Goal: Task Accomplishment & Management: Manage account settings

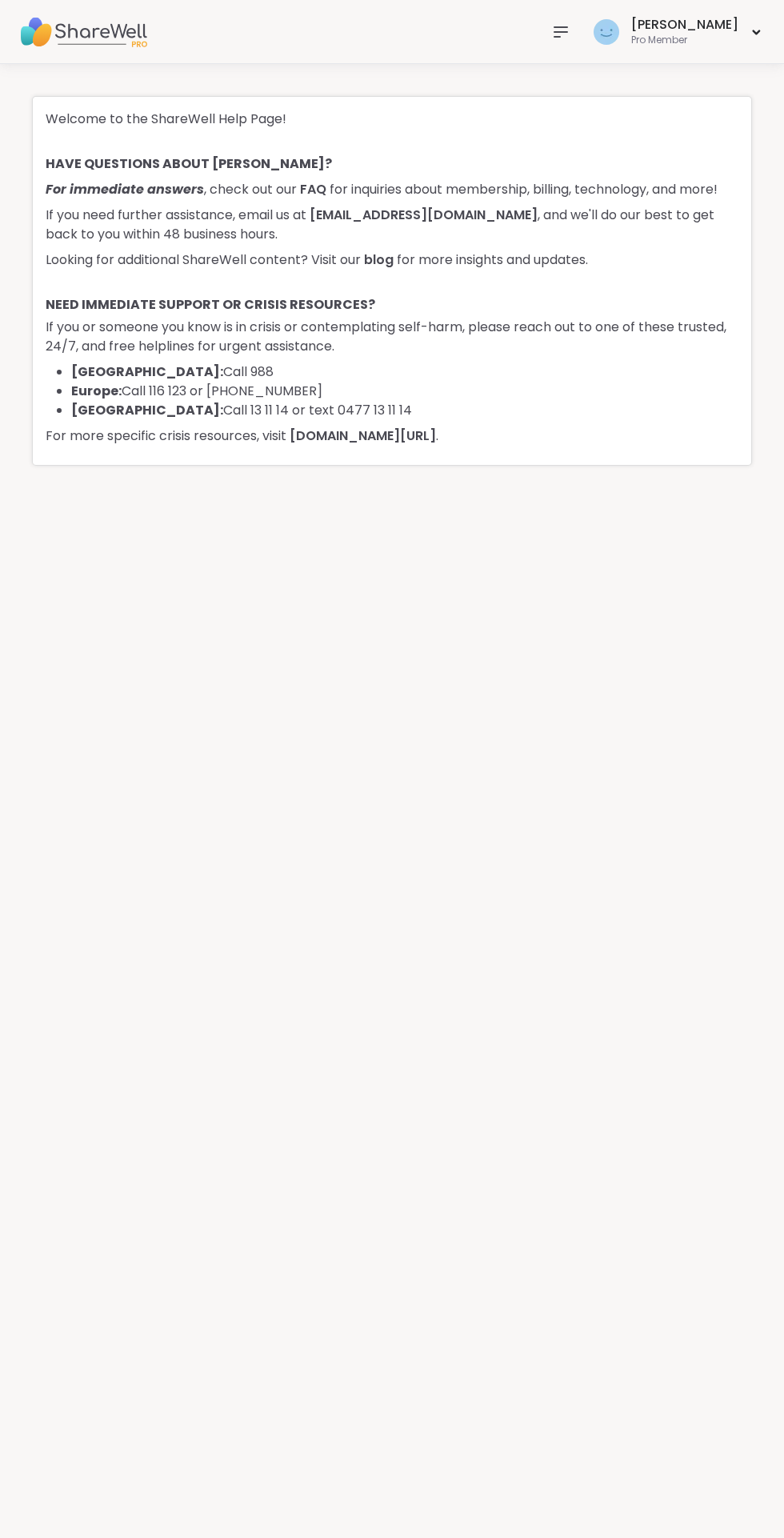
click at [567, 31] on icon at bounding box center [560, 31] width 13 height 10
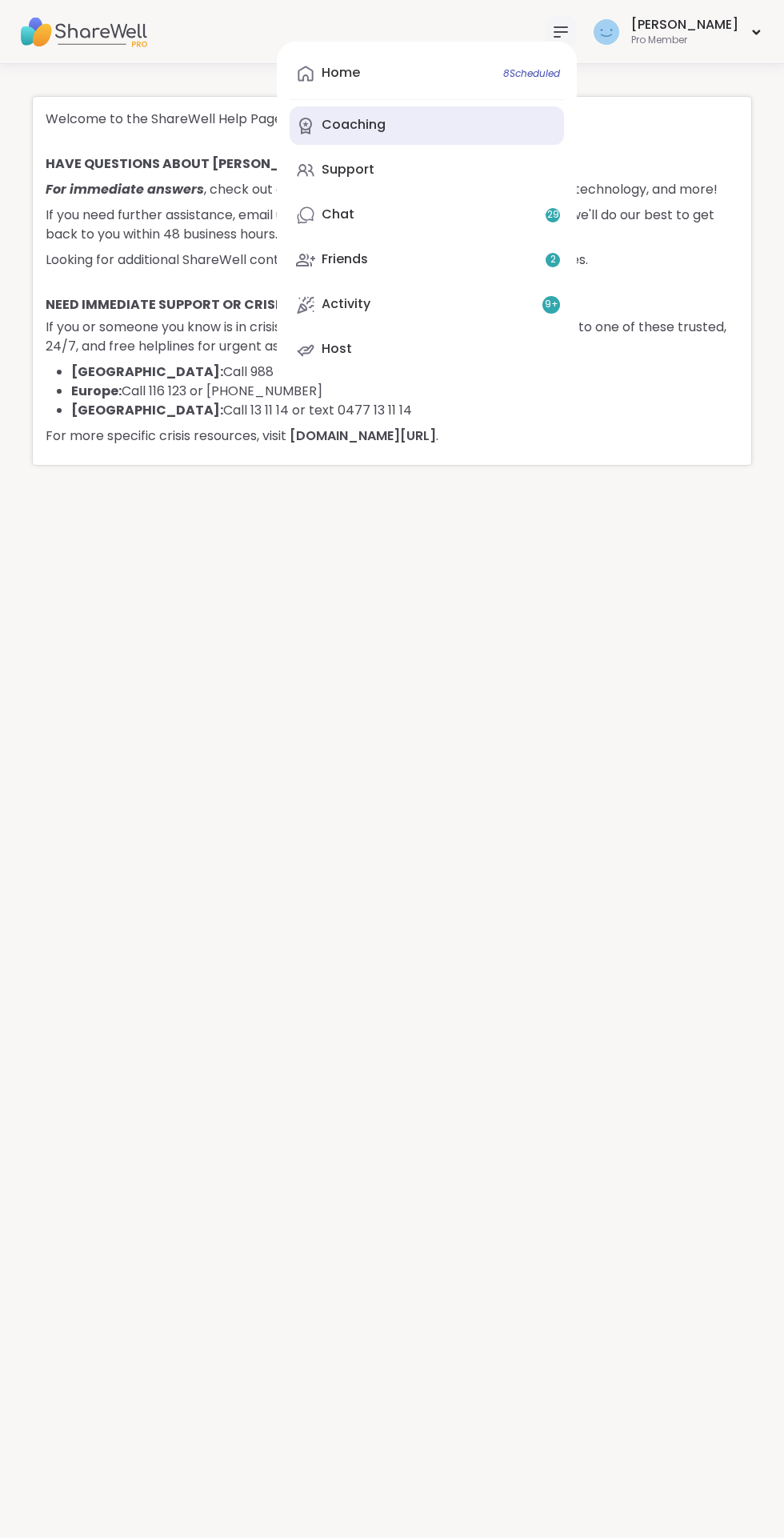
click at [385, 134] on div "Coaching" at bounding box center [354, 124] width 64 height 17
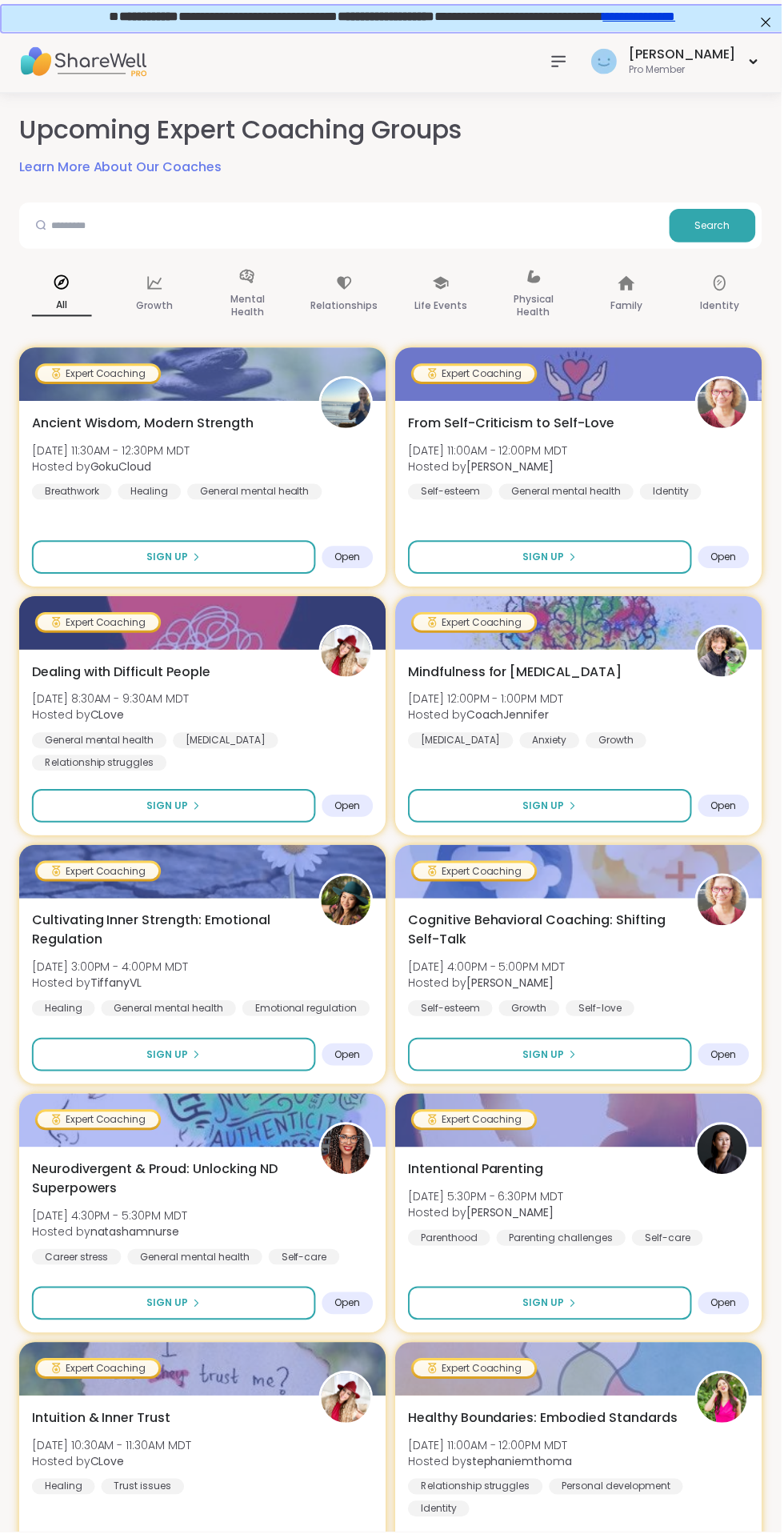
click at [571, 58] on icon at bounding box center [561, 62] width 19 height 19
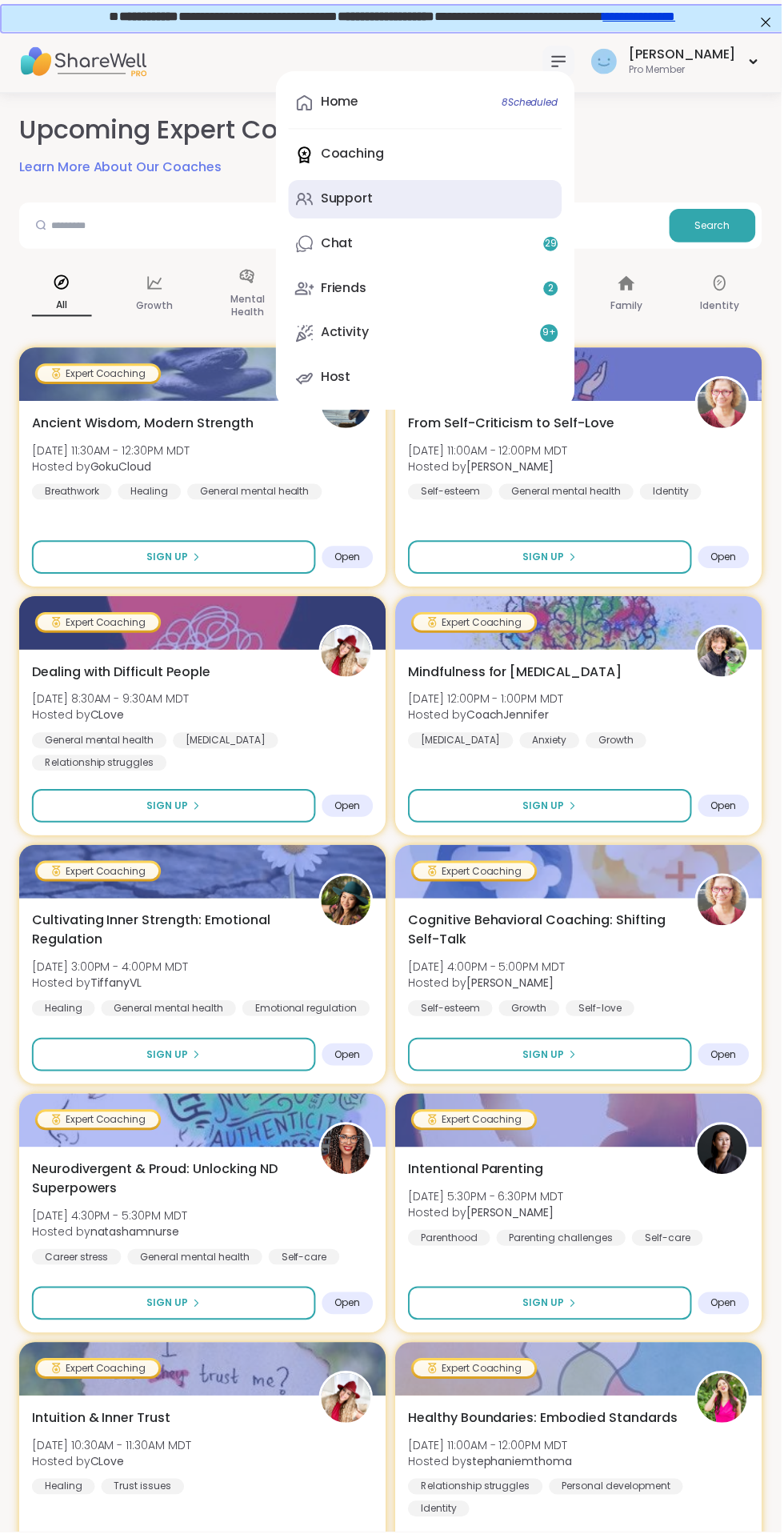
click at [374, 202] on div "Support" at bounding box center [348, 199] width 53 height 17
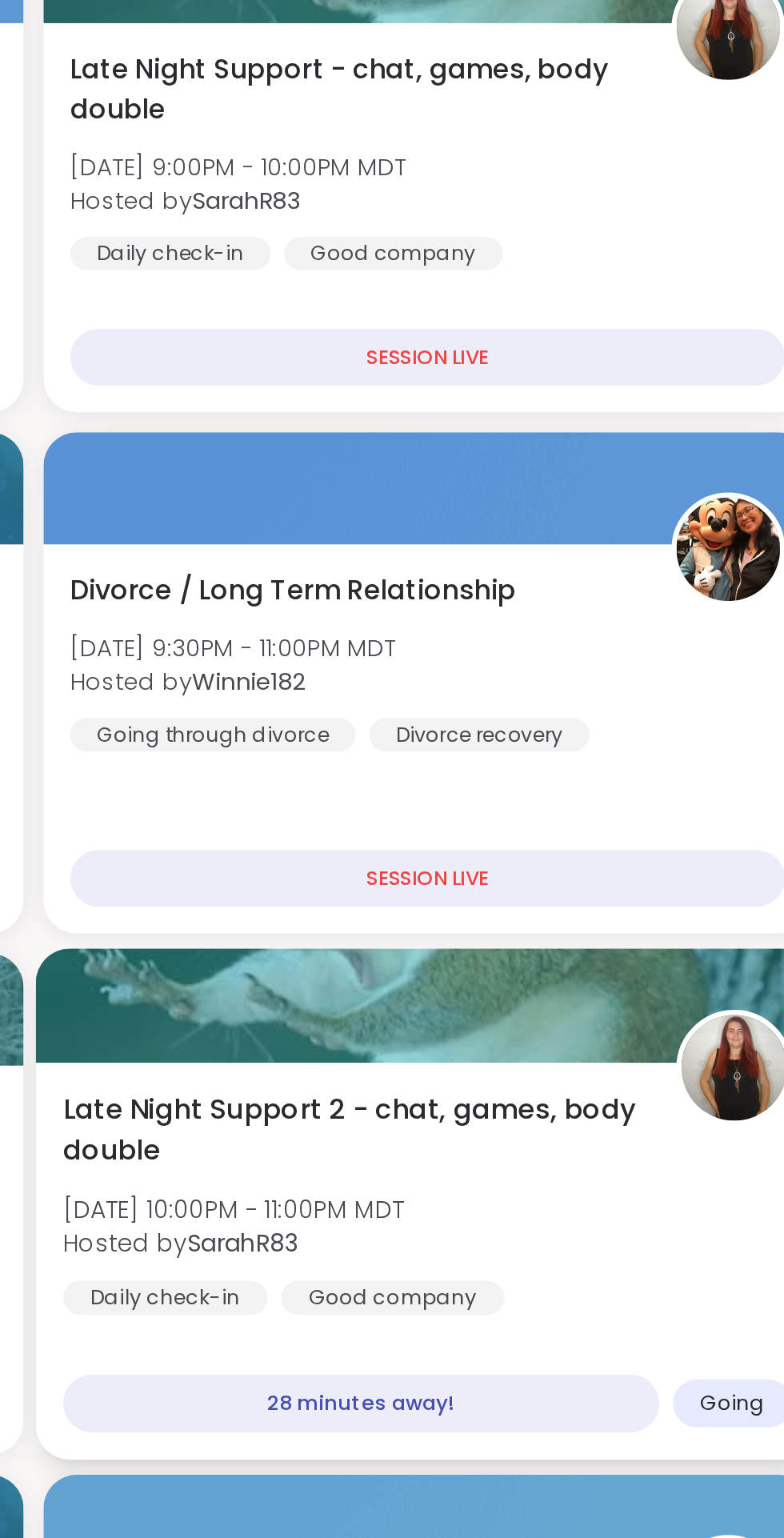
click at [472, 927] on div "Late Night Support 2 - chat, games, body double [DATE] 10:00PM - 11:00PM MDT Ho…" at bounding box center [581, 950] width 350 height 131
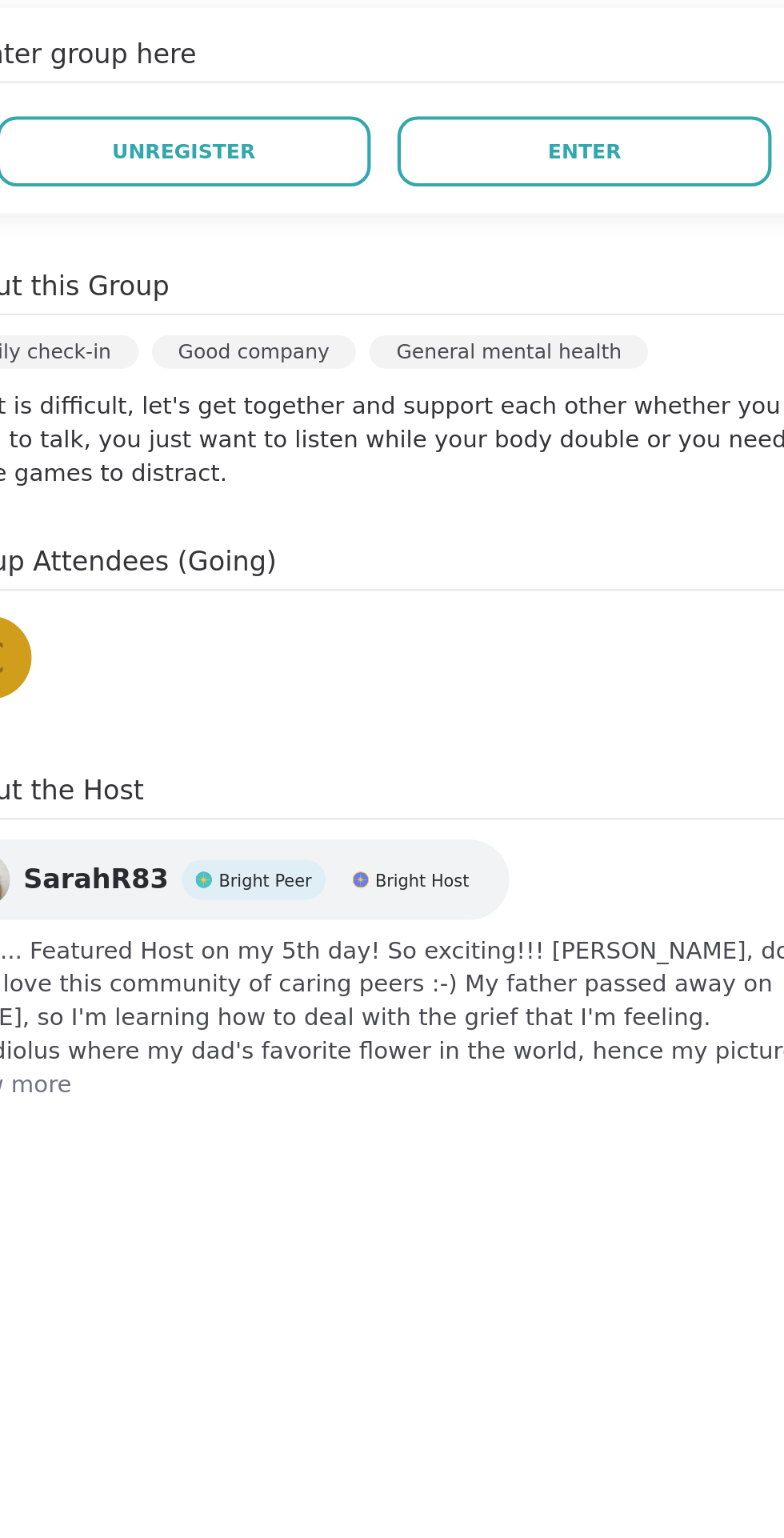
click at [539, 959] on div "View Full Page Late Night Support 2 - chat, games, body double Hosted by: Sarah…" at bounding box center [560, 769] width 448 height 1538
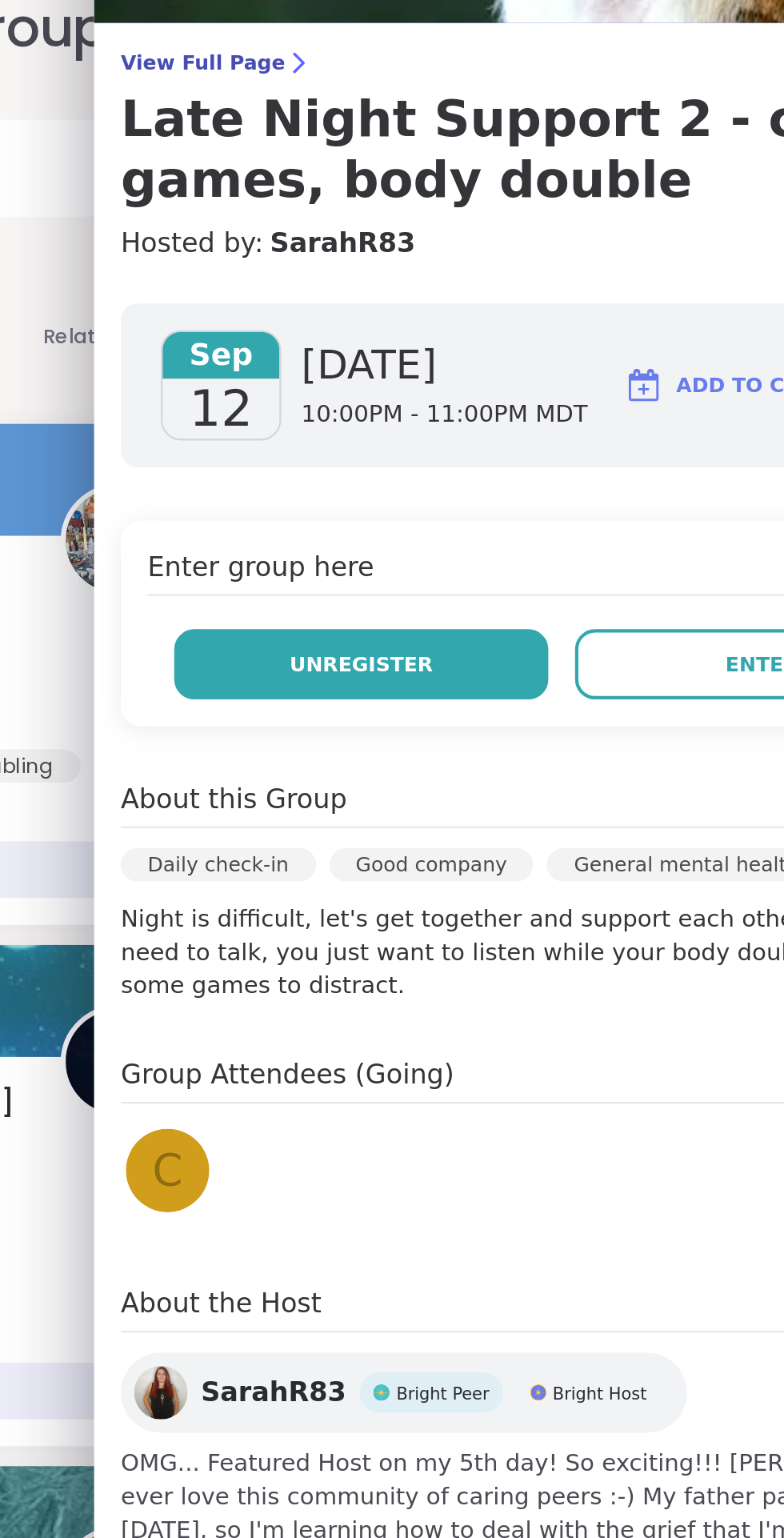
click at [468, 437] on span "Unregister" at bounding box center [464, 435] width 69 height 15
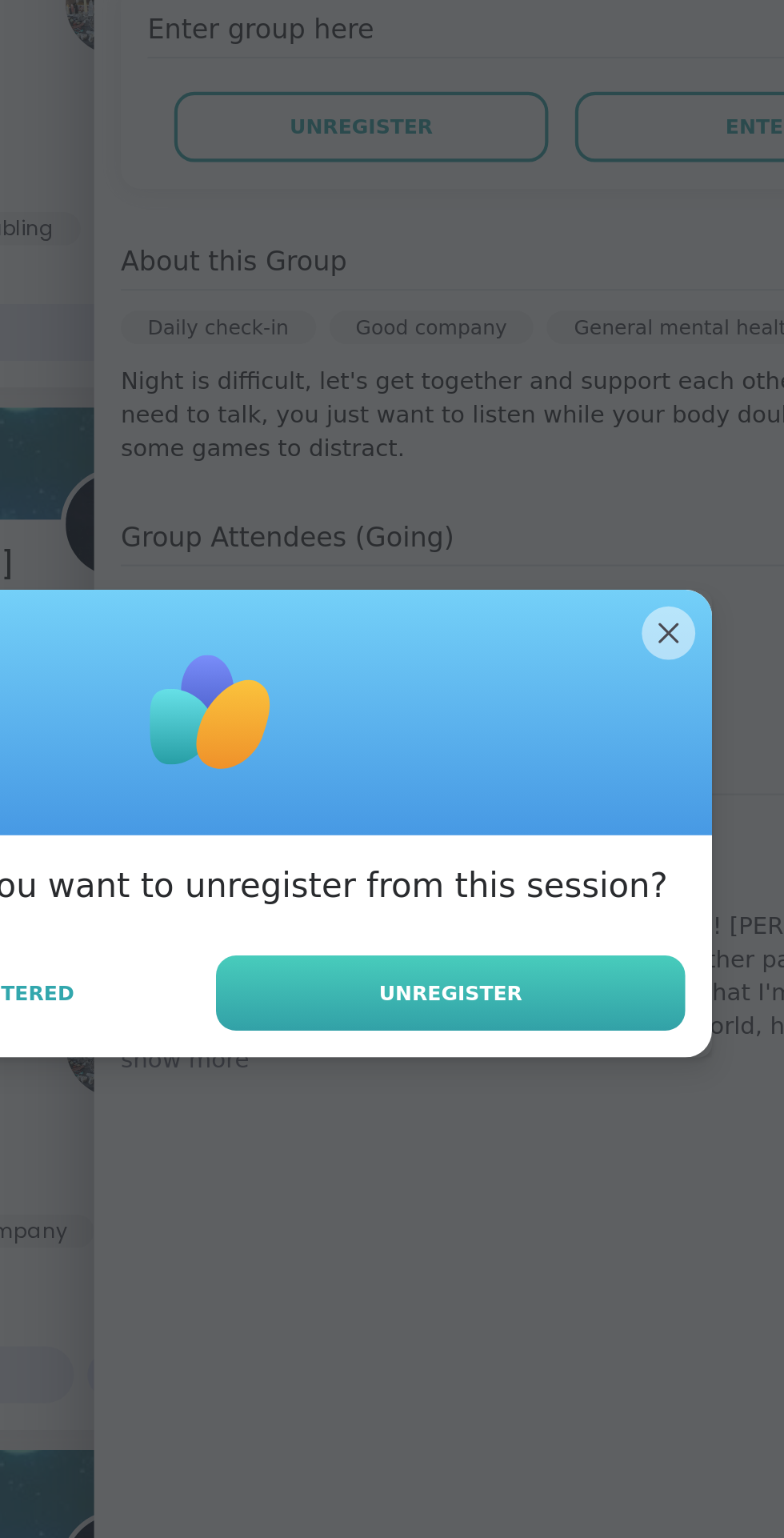
click at [520, 850] on span "Unregister" at bounding box center [506, 850] width 69 height 15
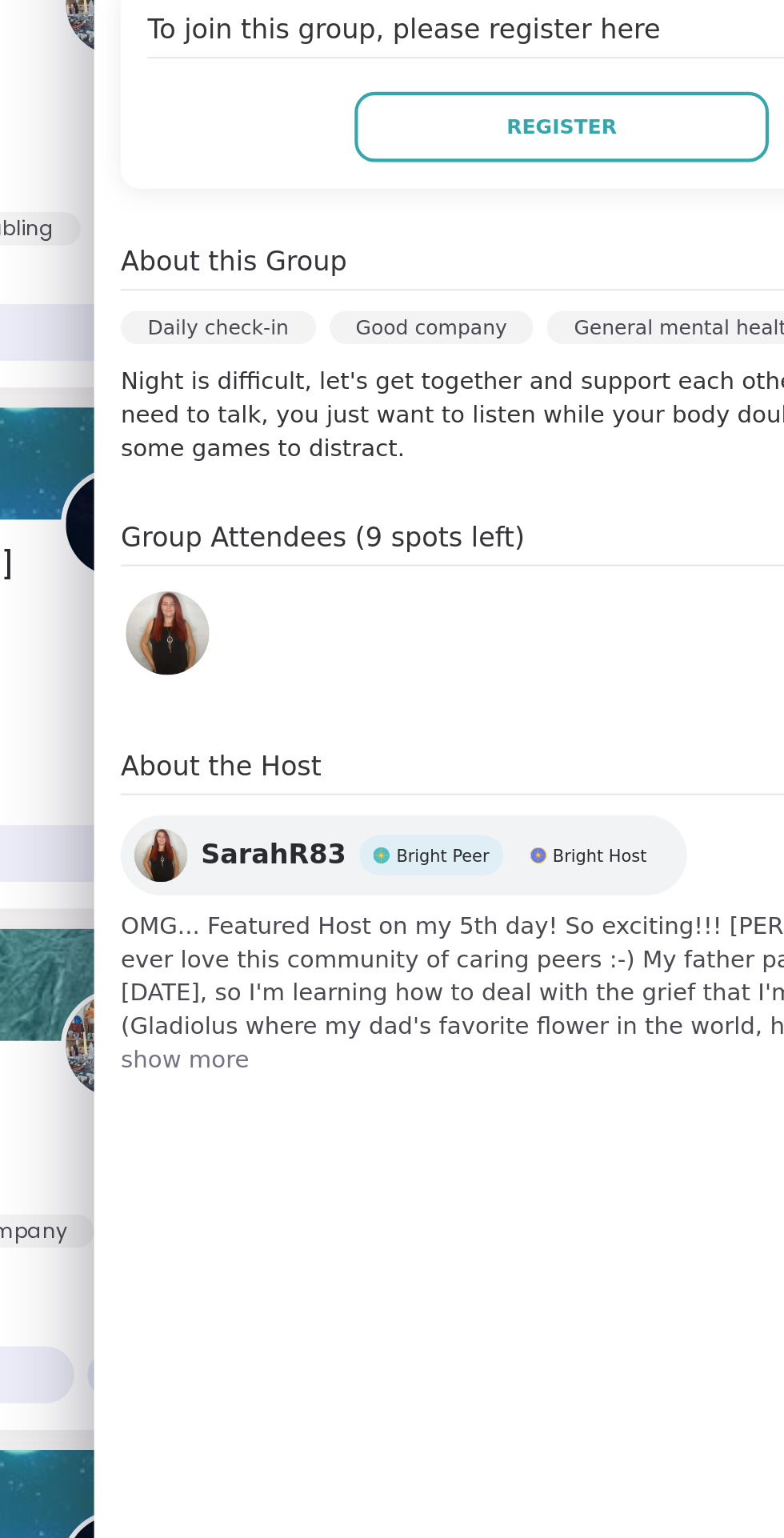
click at [607, 691] on div "[DATE] [DATE] 10:00PM - 11:00PM MDT Add to Calendar To join this group, please …" at bounding box center [560, 576] width 448 height 653
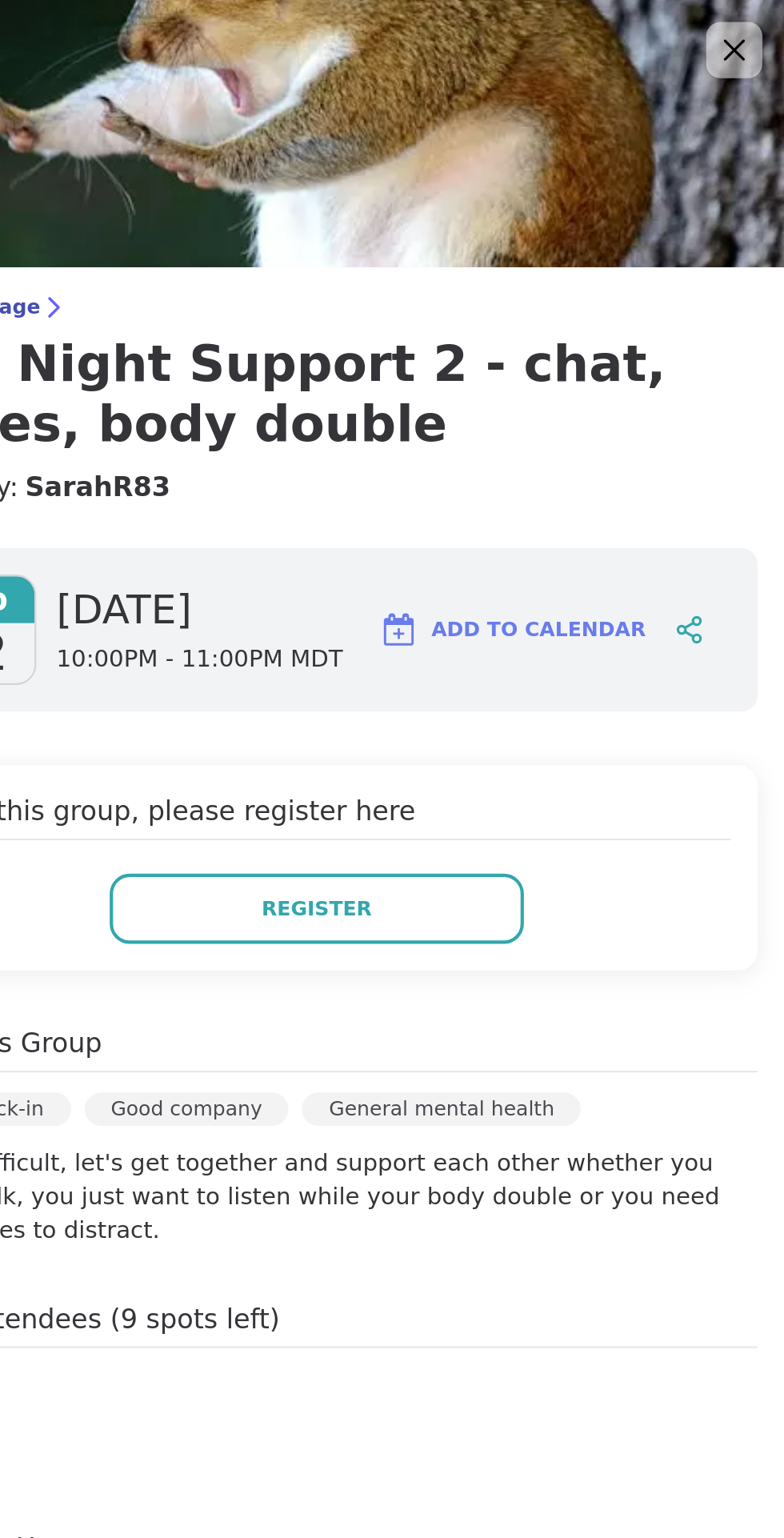
click at [761, 24] on icon at bounding box center [761, 24] width 10 height 10
